Goal: Task Accomplishment & Management: Complete application form

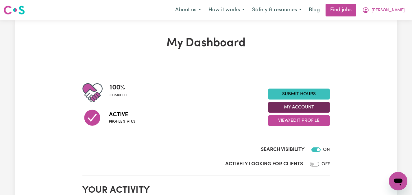
click at [292, 106] on button "My Account" at bounding box center [299, 107] width 62 height 11
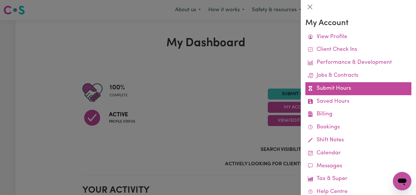
click at [327, 85] on link "Submit Hours" at bounding box center [359, 88] width 106 height 13
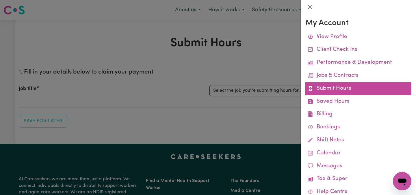
click at [334, 88] on link "Submit Hours" at bounding box center [359, 88] width 106 height 13
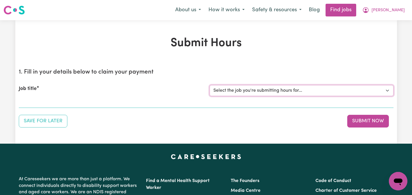
click at [388, 91] on select "Select the job you're submitting hours for... [[PERSON_NAME]] Care worker neede…" at bounding box center [302, 90] width 184 height 11
select select "2686"
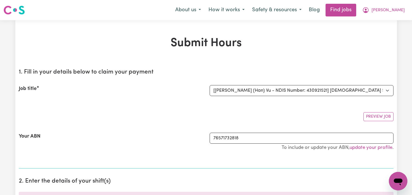
click at [169, 124] on section "1. Fill in your details below to claim your payment Job title Select the job yo…" at bounding box center [206, 116] width 375 height 105
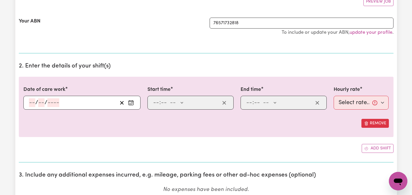
scroll to position [116, 0]
click at [130, 102] on icon "Enter the date of care work" at bounding box center [131, 103] width 6 height 6
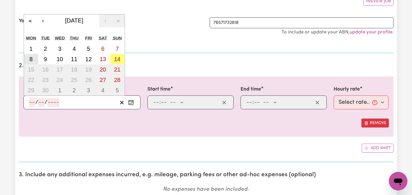
click at [31, 61] on abbr "8" at bounding box center [30, 59] width 3 height 6
type input "[DATE]"
type input "8"
type input "9"
type input "2025"
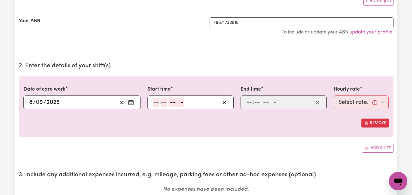
click at [156, 103] on input "number" at bounding box center [156, 102] width 6 height 9
type input "2"
click at [179, 102] on select "-- AM PM" at bounding box center [174, 102] width 16 height 9
select select "pm"
click at [160, 104] on input "number" at bounding box center [161, 102] width 6 height 9
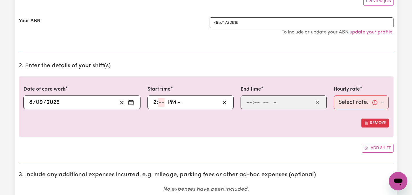
type input "14:00"
type input "00"
click at [251, 100] on input "number" at bounding box center [249, 102] width 6 height 9
type input "6"
type input "30"
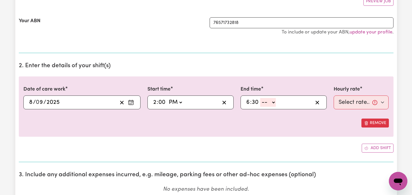
click at [274, 102] on select "-- AM PM" at bounding box center [268, 102] width 16 height 9
select select "pm"
type input "18:30"
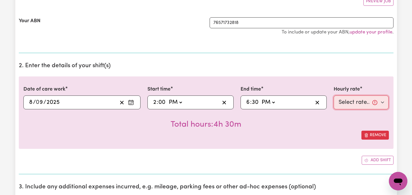
click at [382, 104] on select "Select rate... $47.97 (Weekday) $70.82 ([DATE]) $87.96 ([DATE]) $87.96 (Public …" at bounding box center [361, 103] width 55 height 14
select select "47.97-Weekday"
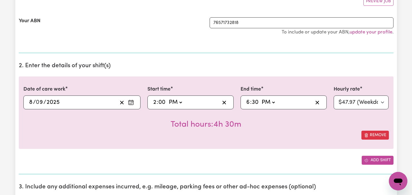
click at [375, 159] on button "Add shift" at bounding box center [378, 160] width 32 height 9
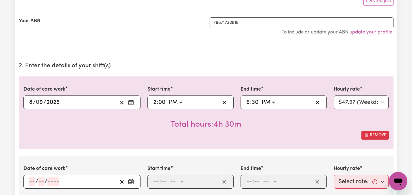
click at [130, 182] on icon "Enter the date of care work" at bounding box center [131, 182] width 6 height 6
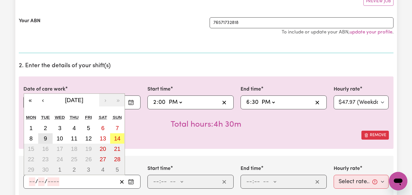
click at [47, 139] on abbr "9" at bounding box center [45, 139] width 3 height 6
type input "[DATE]"
type input "9"
type input "2025"
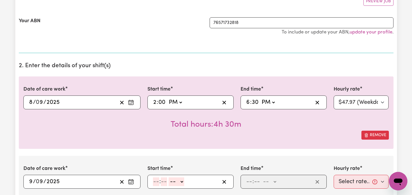
click at [156, 180] on input "number" at bounding box center [156, 182] width 6 height 9
type input "6"
type input "00"
click at [180, 182] on select "-- AM PM" at bounding box center [176, 182] width 16 height 9
select select "pm"
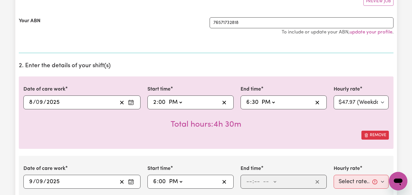
type input "18:00"
type input "0"
click at [250, 183] on input "number" at bounding box center [249, 182] width 6 height 9
type input "8"
type input "00"
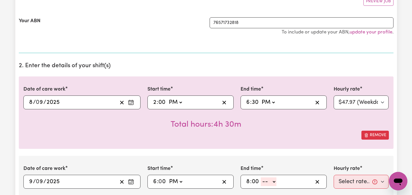
click at [274, 181] on select "-- AM PM" at bounding box center [269, 182] width 16 height 9
select select "pm"
type input "20:00"
type input "0"
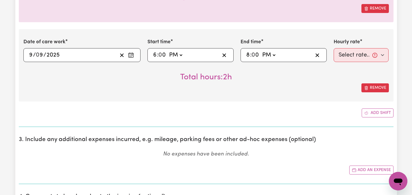
scroll to position [239, 0]
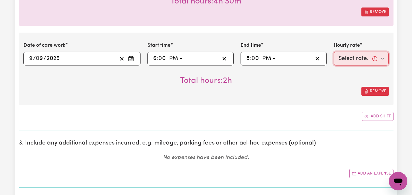
click at [384, 58] on select "Select rate... $47.97 (Weekday) $70.82 ([DATE]) $87.96 ([DATE]) $87.96 (Public …" at bounding box center [361, 59] width 55 height 14
select select "47.97-Weekday"
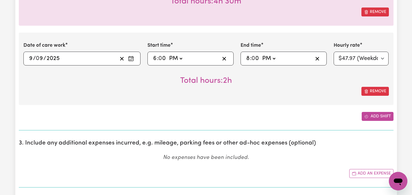
click at [374, 117] on button "Add shift" at bounding box center [378, 116] width 32 height 9
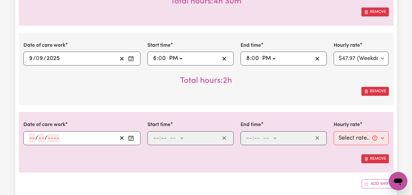
click at [133, 137] on icon "Enter the date of care work" at bounding box center [131, 137] width 5 height 0
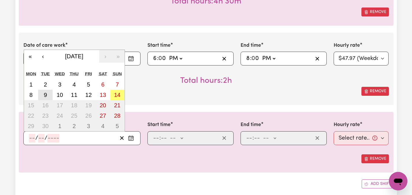
click at [46, 94] on abbr "9" at bounding box center [45, 95] width 3 height 6
type input "[DATE]"
type input "9"
type input "2025"
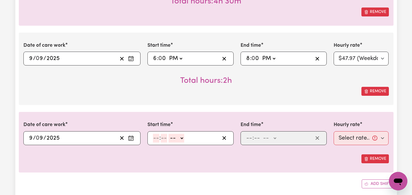
click at [155, 140] on input "number" at bounding box center [156, 138] width 6 height 9
type input "8"
type input "00"
click at [182, 135] on select "-- AM PM" at bounding box center [176, 138] width 16 height 9
select select "pm"
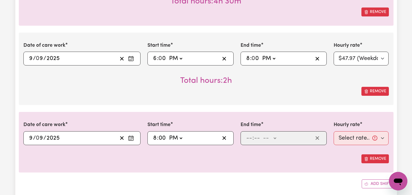
type input "20:00"
type input "0"
click at [252, 137] on input "number" at bounding box center [249, 138] width 6 height 9
type input "9"
type input "00"
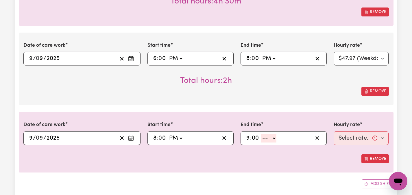
click at [274, 136] on select "-- AM PM" at bounding box center [269, 138] width 16 height 9
select select "pm"
type input "21:00"
type input "0"
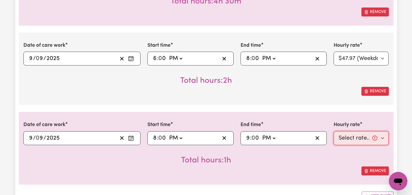
click at [381, 138] on select "Select rate... $47.97 (Weekday) $70.82 ([DATE]) $87.96 ([DATE]) $87.96 (Public …" at bounding box center [361, 139] width 55 height 14
select select "50.05-EveningCare"
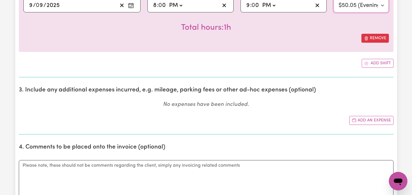
scroll to position [374, 0]
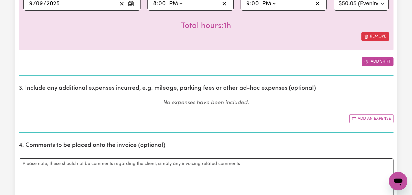
click at [374, 60] on button "Add shift" at bounding box center [378, 61] width 32 height 9
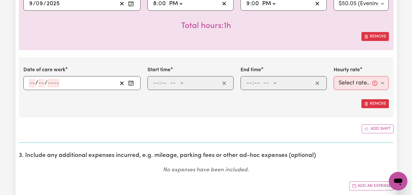
click at [130, 83] on icon "Enter the date of care work" at bounding box center [131, 83] width 6 height 6
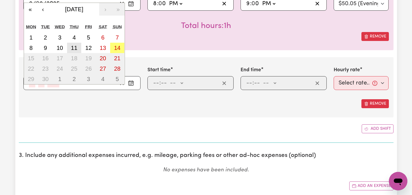
click at [75, 47] on abbr "11" at bounding box center [74, 48] width 6 height 6
type input "[DATE]"
type input "11"
type input "9"
type input "2025"
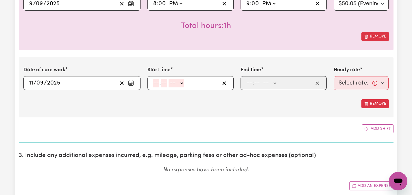
click at [155, 81] on input "number" at bounding box center [156, 83] width 6 height 9
type input "8"
type input "00"
click at [183, 83] on select "-- AM PM" at bounding box center [176, 83] width 16 height 9
select select "am"
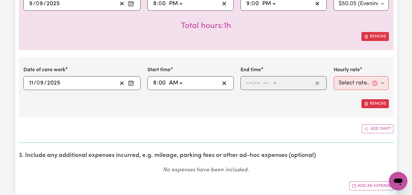
type input "08:00"
type input "0"
click at [248, 82] on input "number" at bounding box center [249, 83] width 6 height 9
type input "2"
type input "00"
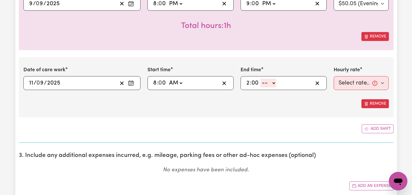
click at [274, 84] on select "-- AM PM" at bounding box center [269, 83] width 16 height 9
select select "pm"
type input "14:00"
type input "0"
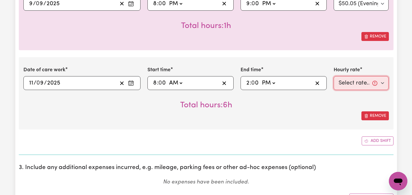
click at [384, 83] on select "Select rate... $47.97 (Weekday) $70.82 ([DATE]) $87.96 ([DATE]) $87.96 (Public …" at bounding box center [361, 83] width 55 height 14
select select "47.97-Weekday"
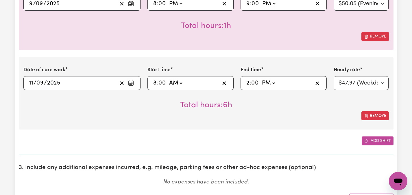
click at [373, 139] on button "Add shift" at bounding box center [378, 141] width 32 height 9
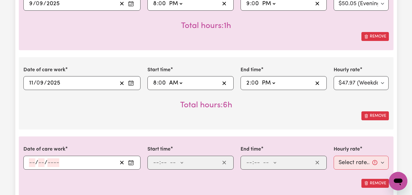
click at [131, 163] on circle "Enter the date of care work" at bounding box center [131, 163] width 1 height 1
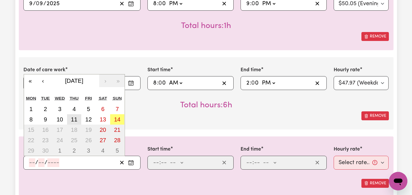
click at [76, 119] on abbr "11" at bounding box center [74, 120] width 6 height 6
type input "[DATE]"
type input "11"
type input "9"
type input "2025"
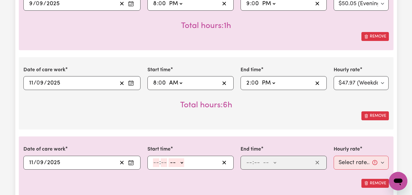
click at [154, 165] on input "number" at bounding box center [156, 163] width 6 height 9
type input "8"
type input "00"
click at [155, 162] on input "8" at bounding box center [155, 163] width 4 height 9
type input "6"
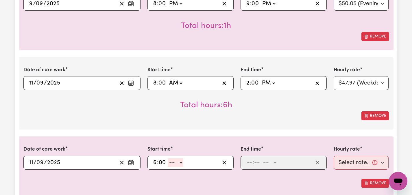
click at [181, 162] on select "-- AM PM" at bounding box center [176, 163] width 16 height 9
select select "pm"
type input "18:00"
type input "0"
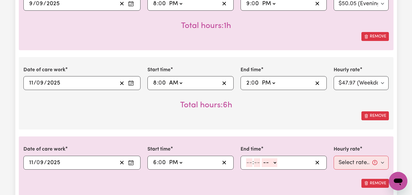
click at [247, 165] on input "number" at bounding box center [249, 163] width 6 height 9
type input "8"
type input "00"
click at [274, 162] on select "-- AM PM" at bounding box center [269, 163] width 16 height 9
select select "pm"
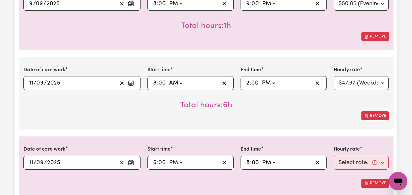
type input "20:00"
type input "0"
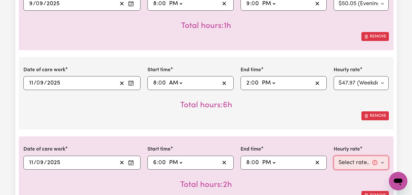
click at [384, 163] on select "Select rate... $47.97 (Weekday) $70.82 ([DATE]) $87.96 ([DATE]) $87.96 (Public …" at bounding box center [361, 163] width 55 height 14
select select "47.97-Weekday"
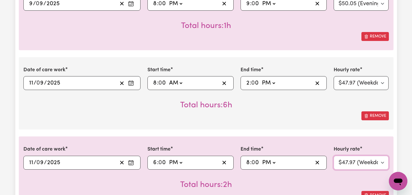
scroll to position [545, 0]
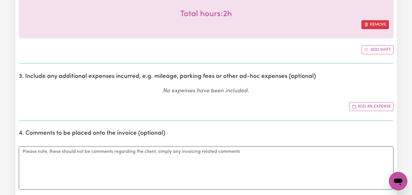
click at [409, 49] on div "Submit Hours 1. Fill in your details below to claim your payment Job title Sele…" at bounding box center [206, 37] width 412 height 1125
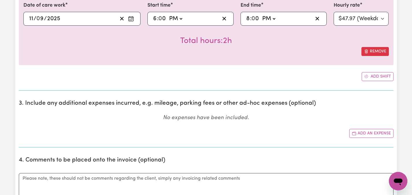
scroll to position [499, 0]
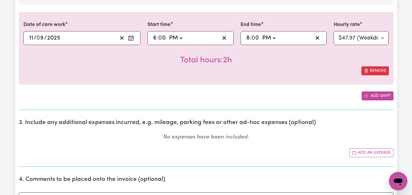
click at [382, 96] on button "Add shift" at bounding box center [378, 96] width 32 height 9
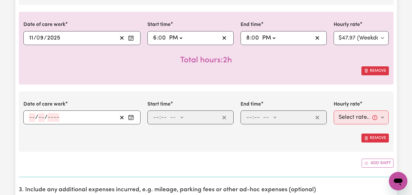
click at [130, 117] on icon "Enter the date of care work" at bounding box center [131, 118] width 6 height 6
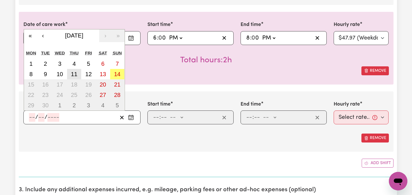
click at [74, 75] on abbr "11" at bounding box center [74, 74] width 6 height 6
type input "[DATE]"
type input "11"
type input "9"
type input "2025"
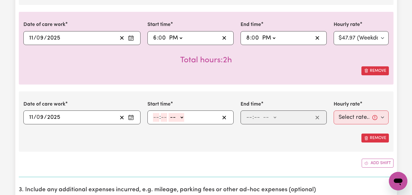
click at [156, 117] on input "number" at bounding box center [156, 117] width 6 height 9
type input "8"
type input "00"
click at [181, 115] on select "-- AM PM" at bounding box center [176, 117] width 16 height 9
select select "pm"
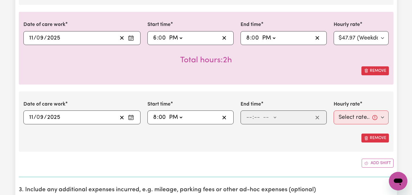
type input "20:00"
type input "0"
click at [246, 117] on input "number" at bounding box center [249, 117] width 6 height 9
type input "10"
type input "0"
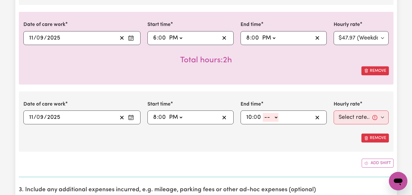
click at [276, 119] on select "-- AM PM" at bounding box center [271, 117] width 16 height 9
select select "pm"
type input "22:00"
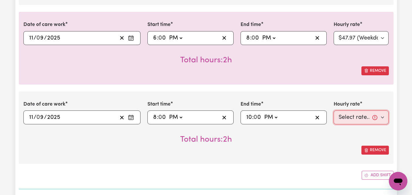
click at [381, 115] on select "Select rate... $47.97 (Weekday) $70.82 ([DATE]) $87.96 ([DATE]) $87.96 (Public …" at bounding box center [361, 118] width 55 height 14
select select "50.05-EveningCare"
click at [411, 80] on div "Submit Hours 1. Fill in your details below to claim your payment Job title Sele…" at bounding box center [206, 123] width 412 height 1205
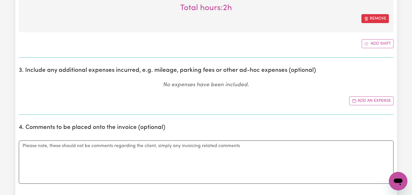
scroll to position [638, 0]
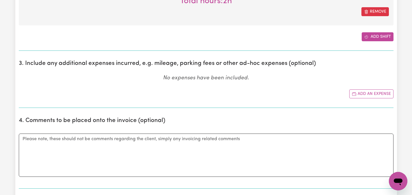
click at [385, 37] on button "Add shift" at bounding box center [378, 36] width 32 height 9
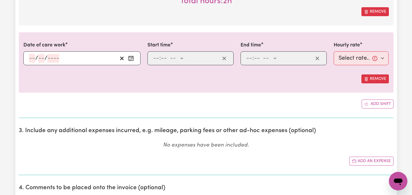
click at [33, 58] on div "/ /" at bounding box center [81, 58] width 117 height 14
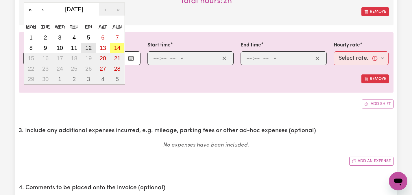
click at [89, 47] on abbr "12" at bounding box center [88, 48] width 6 height 6
type input "[DATE]"
type input "12"
type input "9"
type input "2025"
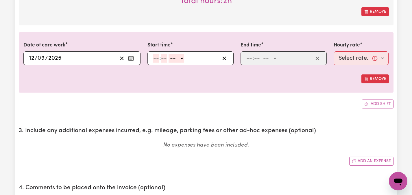
click at [154, 57] on input "number" at bounding box center [156, 58] width 6 height 9
type input "2"
type input "00"
click at [179, 58] on select "-- AM PM" at bounding box center [175, 58] width 16 height 9
select select "pm"
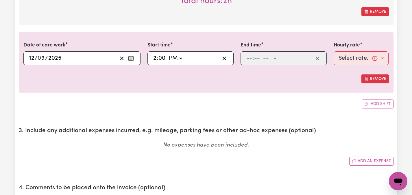
type input "14:00"
type input "0"
click at [252, 58] on input "number" at bounding box center [249, 58] width 6 height 9
type input "7"
type input "00"
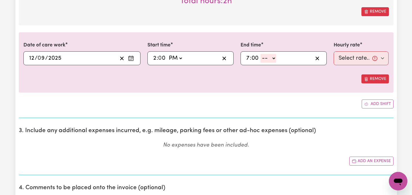
click at [273, 58] on select "-- AM PM" at bounding box center [269, 58] width 16 height 9
select select "pm"
type input "19:00"
type input "0"
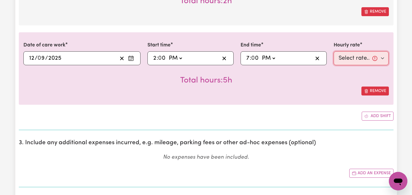
click at [384, 58] on select "Select rate... $47.97 (Weekday) $70.82 ([DATE]) $87.96 ([DATE]) $87.96 (Public …" at bounding box center [361, 58] width 55 height 14
select select "47.97-Weekday"
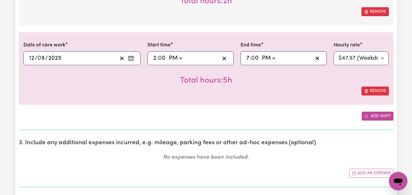
click at [374, 115] on button "Add shift" at bounding box center [378, 116] width 32 height 9
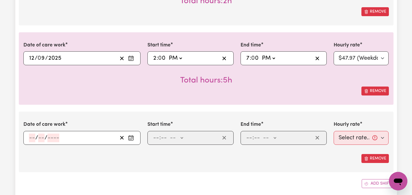
click at [129, 139] on icon "Enter the date of care work" at bounding box center [131, 138] width 6 height 6
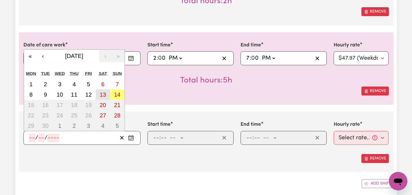
click at [103, 92] on abbr "13" at bounding box center [103, 95] width 6 height 6
type input "[DATE]"
type input "13"
type input "9"
type input "2025"
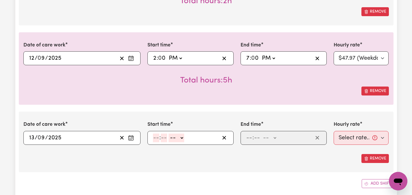
click at [154, 137] on input "number" at bounding box center [156, 138] width 6 height 9
type input "8"
type input "00"
click at [181, 138] on select "-- AM PM" at bounding box center [176, 138] width 16 height 9
select select "am"
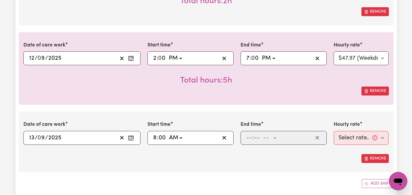
type input "08:00"
type input "0"
click at [251, 138] on input "number" at bounding box center [249, 138] width 6 height 9
type input "2"
type input "00"
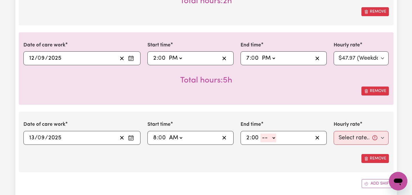
click at [273, 138] on select "-- AM PM" at bounding box center [269, 138] width 16 height 9
select select "pm"
type input "14:00"
type input "0"
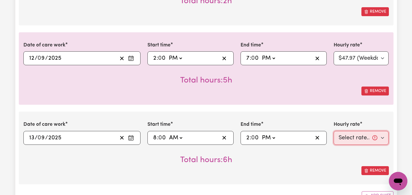
click at [384, 138] on select "Select rate... $47.97 (Weekday) $70.82 ([DATE]) $87.96 ([DATE]) $87.96 (Public …" at bounding box center [361, 138] width 55 height 14
select select "70.82-[DATE]"
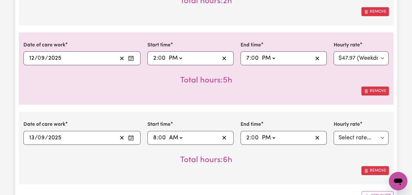
click at [324, 172] on div "Remove" at bounding box center [206, 171] width 366 height 9
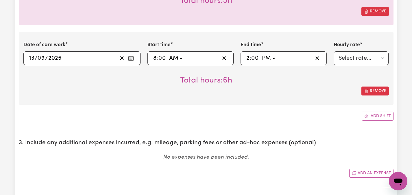
scroll to position [719, 0]
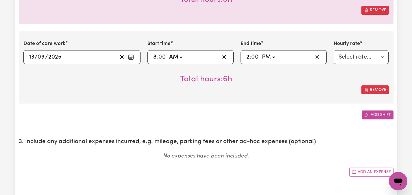
click at [375, 113] on button "Add shift" at bounding box center [378, 115] width 32 height 9
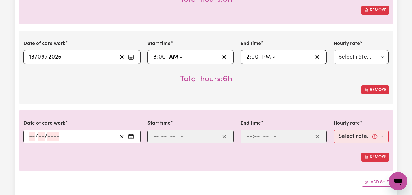
click at [132, 136] on icon "Enter the date of care work" at bounding box center [131, 137] width 6 height 6
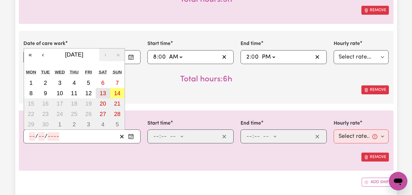
click at [105, 92] on abbr "13" at bounding box center [103, 93] width 6 height 6
type input "[DATE]"
type input "13"
type input "9"
type input "2025"
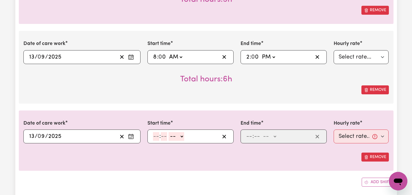
click at [154, 135] on input "number" at bounding box center [156, 136] width 6 height 9
type input "6"
type input "00"
click at [181, 134] on select "-- AM PM" at bounding box center [176, 136] width 16 height 9
select select "pm"
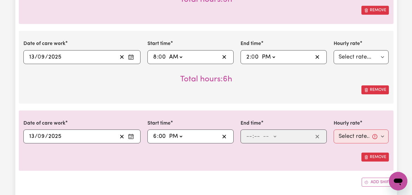
type input "18:00"
type input "0"
click at [248, 135] on input "number" at bounding box center [249, 136] width 6 height 9
type input "10"
type input "00"
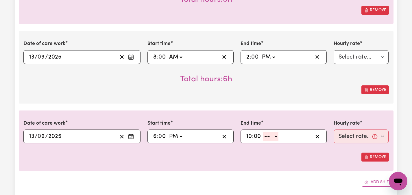
click at [275, 136] on select "-- AM PM" at bounding box center [271, 136] width 16 height 9
select select "pm"
type input "22:00"
type input "0"
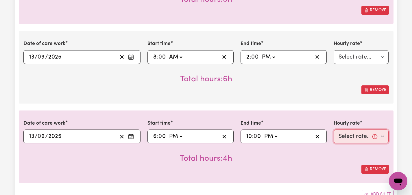
click at [383, 136] on select "Select rate... $47.97 (Weekday) $70.82 ([DATE]) $87.96 ([DATE]) $87.96 (Public …" at bounding box center [361, 137] width 55 height 14
select select "70.82-[DATE]"
click at [334, 167] on div "Remove" at bounding box center [206, 169] width 366 height 9
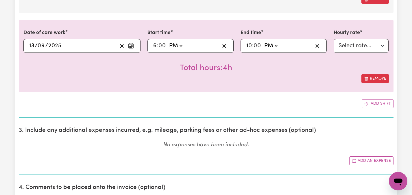
scroll to position [811, 0]
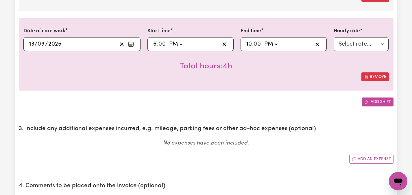
click at [382, 103] on button "Add shift" at bounding box center [378, 102] width 32 height 9
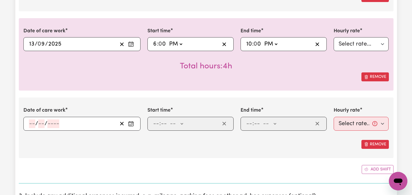
click at [132, 123] on icon "Enter the date of care work" at bounding box center [131, 124] width 6 height 6
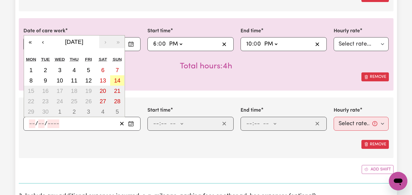
click at [120, 79] on abbr "14" at bounding box center [117, 80] width 6 height 6
type input "[DATE]"
type input "14"
type input "9"
type input "2025"
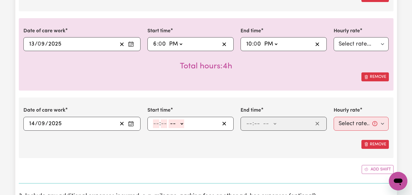
click at [157, 127] on input "number" at bounding box center [156, 124] width 6 height 9
type input "11"
type input "00"
click at [182, 124] on select "-- AM PM" at bounding box center [176, 124] width 16 height 9
select select "am"
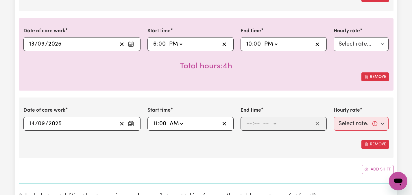
type input "11:00"
type input "0"
click at [248, 124] on input "number" at bounding box center [249, 124] width 6 height 9
type input "6"
type input "00"
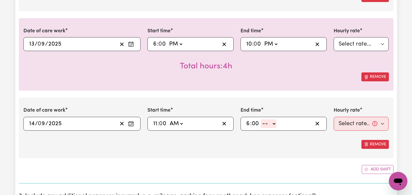
click at [274, 123] on select "-- AM PM" at bounding box center [269, 124] width 16 height 9
select select "pm"
type input "18:00"
type input "0"
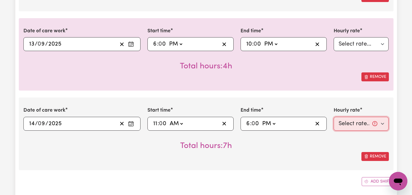
click at [383, 122] on select "Select rate... $47.97 (Weekday) $70.82 ([DATE]) $87.96 ([DATE]) $87.96 (Public …" at bounding box center [361, 124] width 55 height 14
select select "87.96-[DATE]"
click at [336, 167] on div "Date of care work [DATE] 14 / 0 9 / 2025 « ‹ [DATE] › » Mon Tue Wed Thu Fri Sat…" at bounding box center [206, 134] width 375 height 73
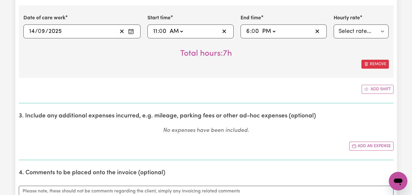
scroll to position [915, 0]
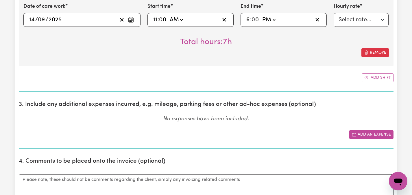
click at [376, 132] on button "Add an expense" at bounding box center [371, 134] width 44 height 9
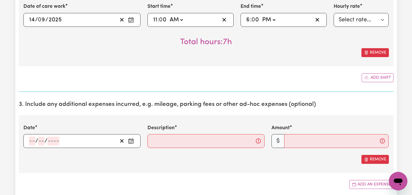
click at [132, 139] on icon "Enter the date of expense" at bounding box center [131, 139] width 3 height 0
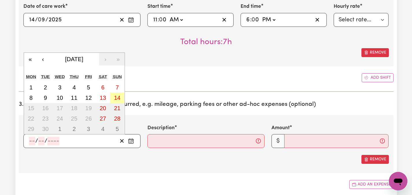
click at [116, 99] on abbr "14" at bounding box center [117, 98] width 6 height 6
type input "[DATE]"
type input "14"
type input "9"
type input "2025"
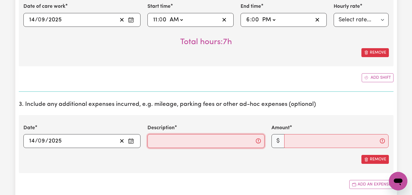
click at [177, 141] on input "Description" at bounding box center [205, 141] width 117 height 14
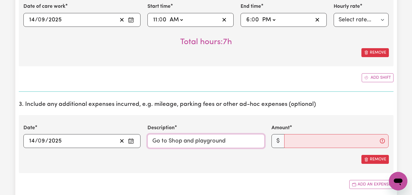
type input "Go to Shop and playground"
click at [297, 143] on input "Amount" at bounding box center [336, 141] width 104 height 14
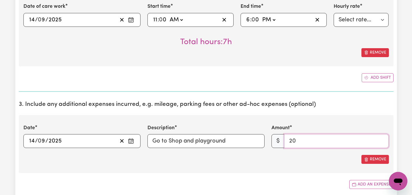
type input "20"
click at [243, 143] on input "Go to Shop and playground" at bounding box center [205, 141] width 117 height 14
type input "Go to Shop and playground 20Km"
click at [296, 169] on div "Date [DATE] 14 / 0 9 / 2025 « ‹ [DATE] › » Mon Tue Wed Thu Fri Sat Sun 1 2 3 4 …" at bounding box center [206, 144] width 375 height 58
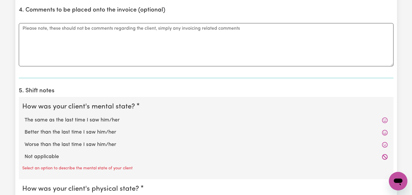
scroll to position [1111, 0]
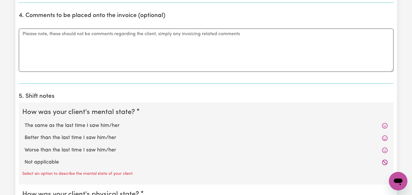
click at [105, 124] on label "The same as the last time I saw him/her" at bounding box center [206, 126] width 363 height 8
click at [25, 122] on input "The same as the last time I saw him/her" at bounding box center [24, 122] width 0 height 0
radio input "true"
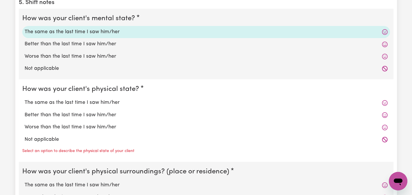
scroll to position [1203, 0]
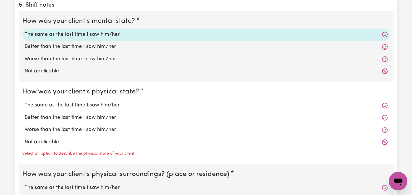
click at [102, 105] on label "The same as the last time I saw him/her" at bounding box center [206, 106] width 363 height 8
click at [25, 102] on input "The same as the last time I saw him/her" at bounding box center [24, 101] width 0 height 0
radio input "true"
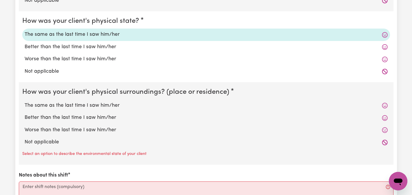
scroll to position [1271, 0]
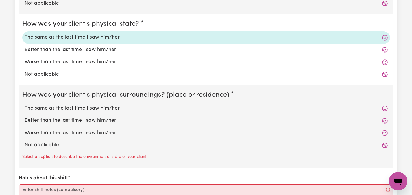
click at [116, 107] on label "The same as the last time I saw him/her" at bounding box center [206, 109] width 363 height 8
click at [25, 105] on input "The same as the last time I saw him/her" at bounding box center [24, 105] width 0 height 0
radio input "true"
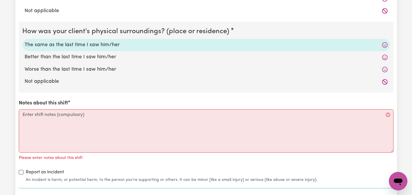
scroll to position [1342, 0]
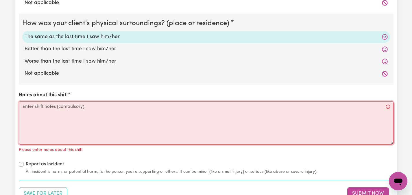
click at [50, 112] on textarea "Notes about this shift" at bounding box center [206, 122] width 375 height 43
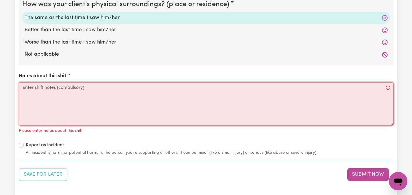
scroll to position [1364, 0]
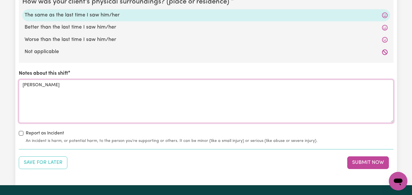
click at [43, 86] on textarea "[PERSON_NAME]" at bounding box center [206, 101] width 375 height 43
click at [60, 90] on textarea "[PERSON_NAME] skipped lunch but finished dinner. Sometime she get angry" at bounding box center [206, 101] width 375 height 43
click at [79, 92] on textarea "[PERSON_NAME] skipped lunch but finished dinner. Sometime she gets angry" at bounding box center [206, 101] width 375 height 43
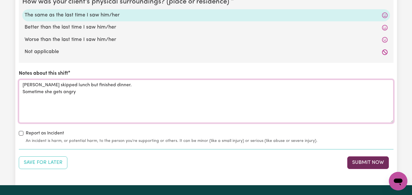
type textarea "[PERSON_NAME] skipped lunch but finished dinner. Sometime she gets angry"
click at [373, 161] on button "Submit Now" at bounding box center [368, 163] width 42 height 13
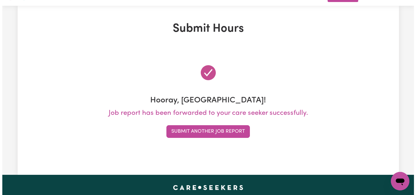
scroll to position [0, 0]
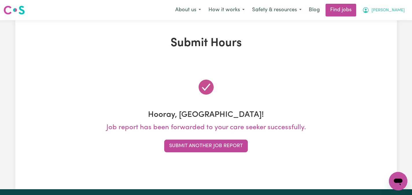
click at [390, 8] on span "[PERSON_NAME]" at bounding box center [388, 10] width 33 height 6
click at [382, 30] on link "My Dashboard" at bounding box center [386, 33] width 46 height 11
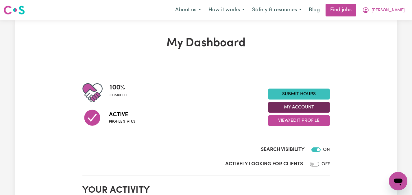
click at [311, 109] on button "My Account" at bounding box center [299, 107] width 62 height 11
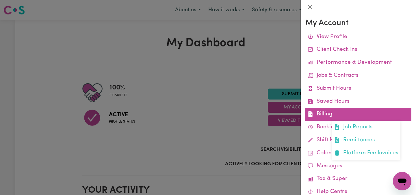
click at [325, 112] on link "Billing Job Reports Remittances Platform Fee Invoices" at bounding box center [359, 114] width 106 height 13
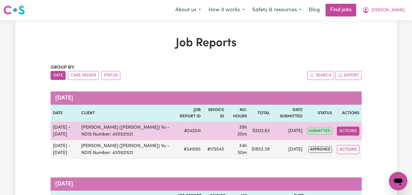
click at [346, 130] on button "Actions" at bounding box center [348, 131] width 23 height 9
click at [360, 142] on link "View Job Report" at bounding box center [361, 145] width 49 height 12
select select "pm"
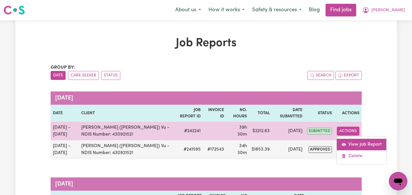
select select "pm"
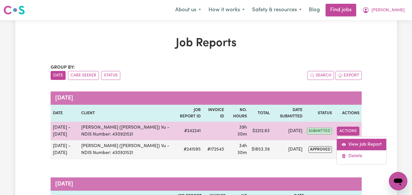
select select "pm"
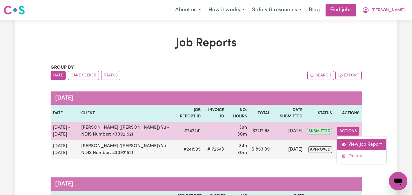
select select "pm"
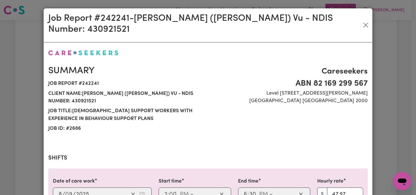
select select "47.97-Weekday"
select select "50.05-EveningCare"
select select "47.97-Weekday"
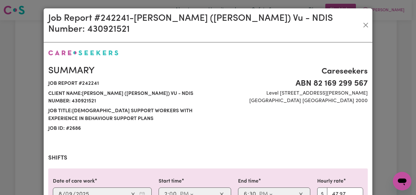
select select "50.05-EveningCare"
select select "47.97-Weekday"
select select "70.82-[DATE]"
select select "87.96-[DATE]"
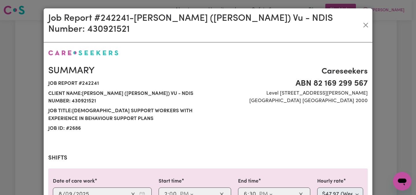
click at [255, 106] on div "Careseekers ABN 82 169 299 [STREET_ADDRESS][PERSON_NAME]" at bounding box center [289, 100] width 163 height 69
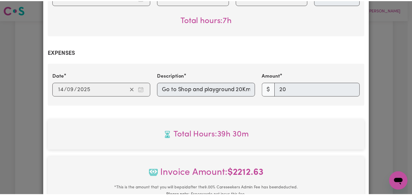
scroll to position [844, 0]
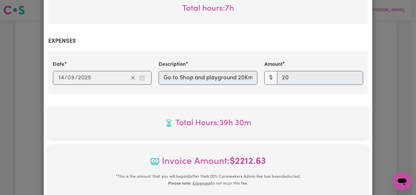
click at [379, 104] on div "Job Report # 242241 - [GEOGRAPHIC_DATA] (Han) Vu - NDIS Number: 430921521 Summa…" at bounding box center [208, 97] width 416 height 195
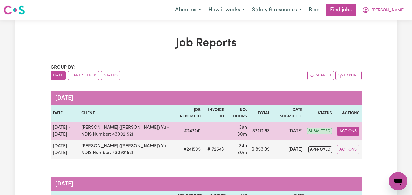
click at [352, 130] on button "Actions" at bounding box center [348, 131] width 23 height 9
